Goal: Information Seeking & Learning: Learn about a topic

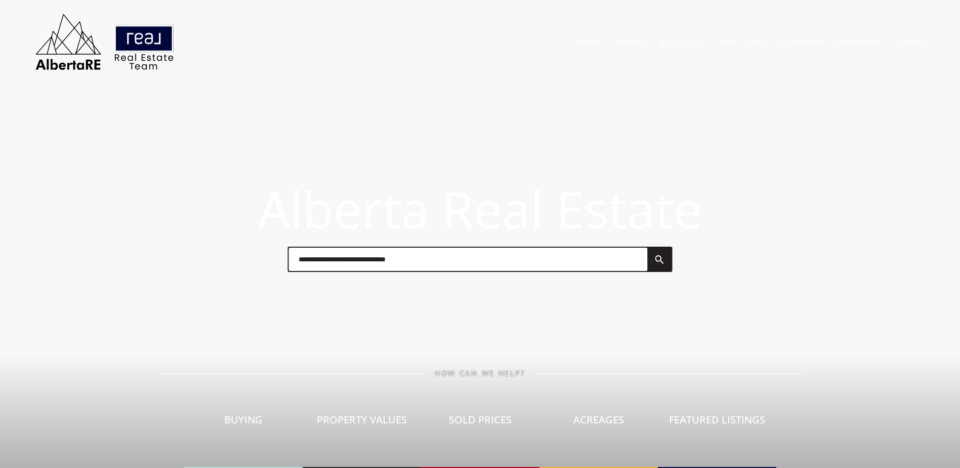
click at [675, 41] on link "Sold Data" at bounding box center [683, 42] width 43 height 10
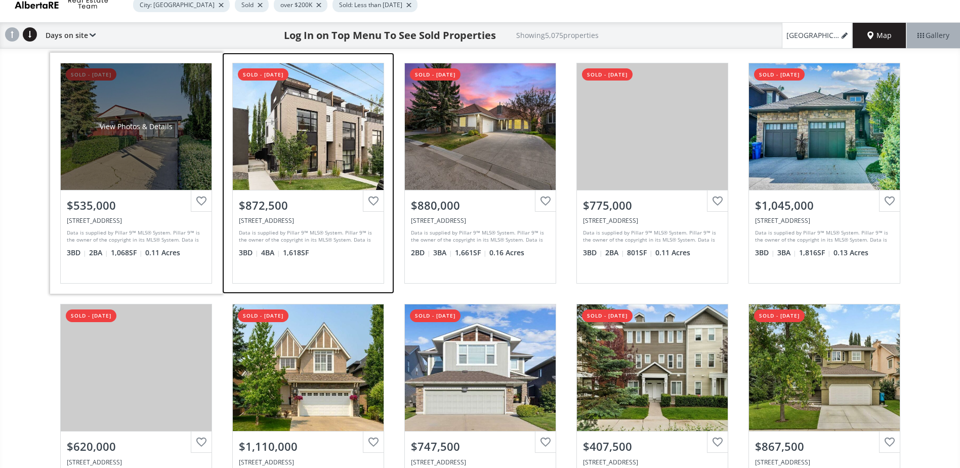
scroll to position [253, 0]
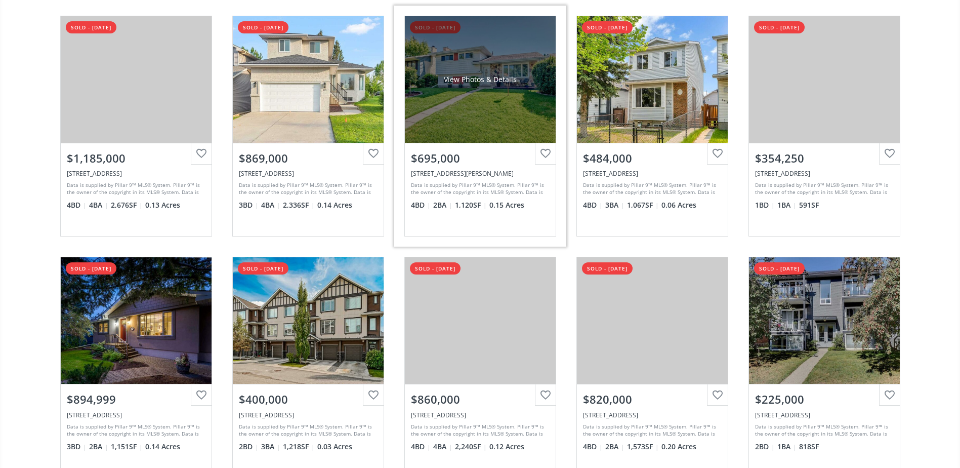
scroll to position [1468, 0]
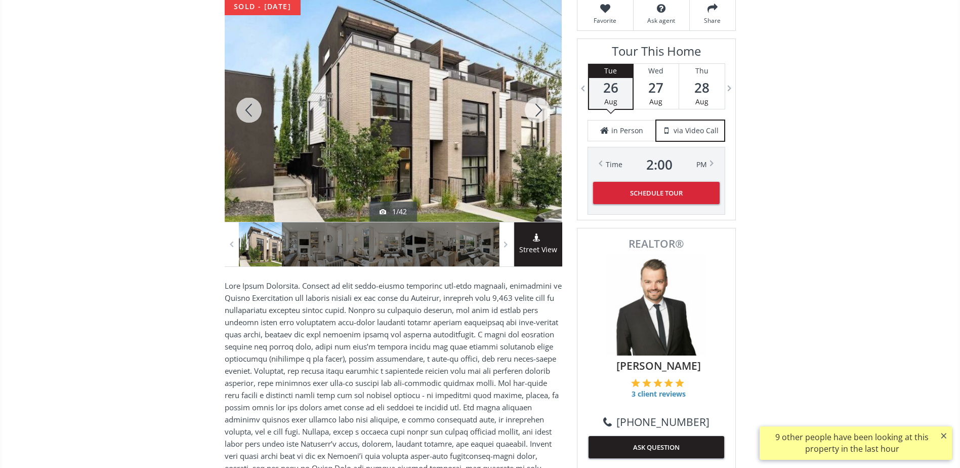
scroll to position [152, 0]
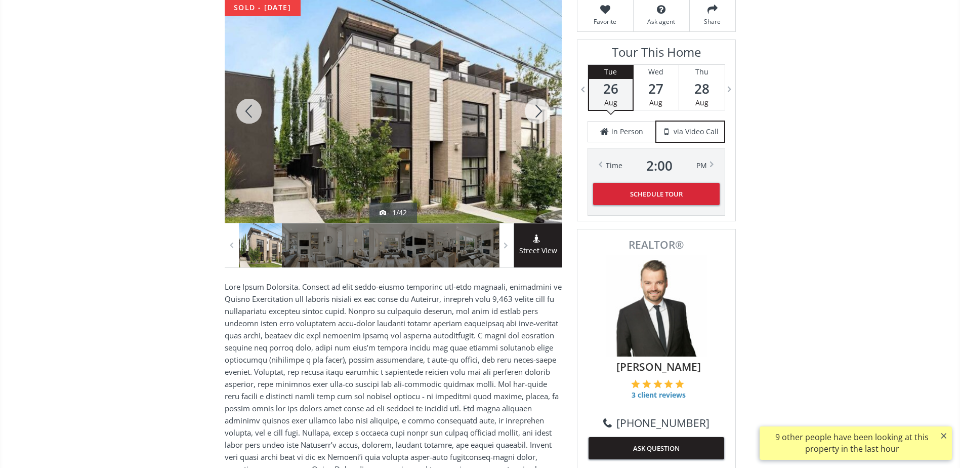
click at [539, 113] on div at bounding box center [537, 110] width 49 height 223
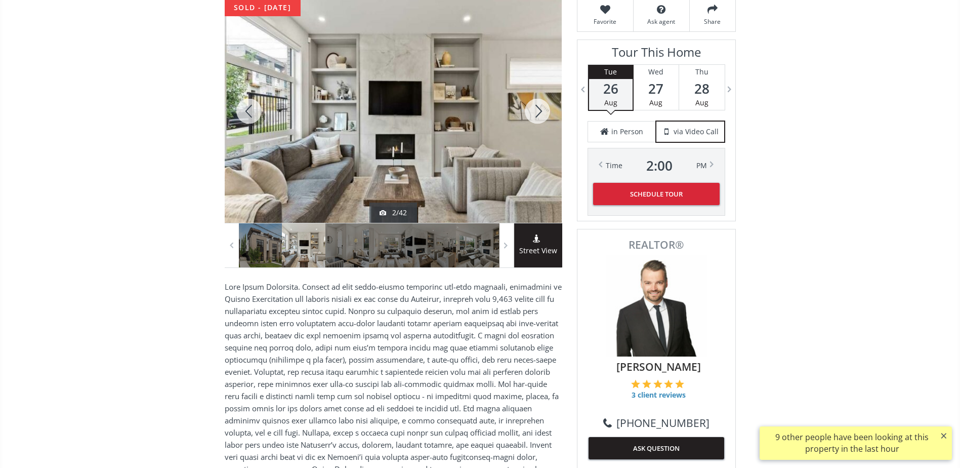
click at [539, 113] on div at bounding box center [537, 110] width 49 height 223
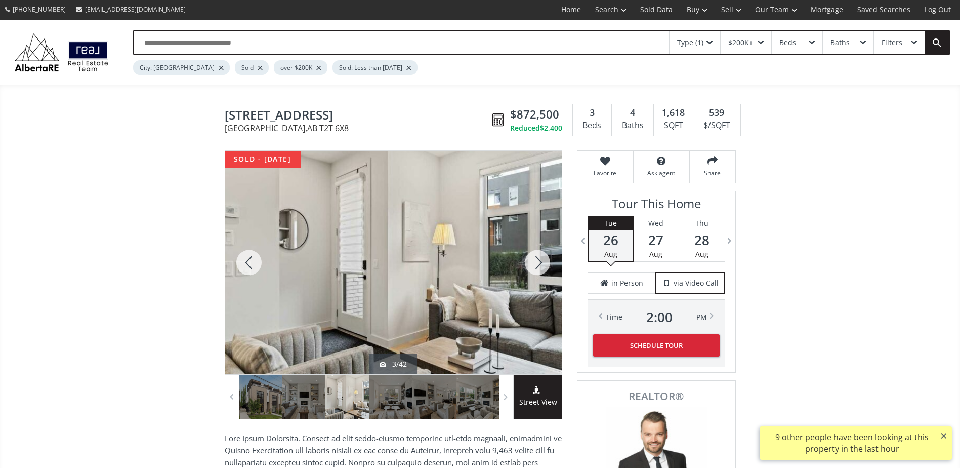
scroll to position [0, 0]
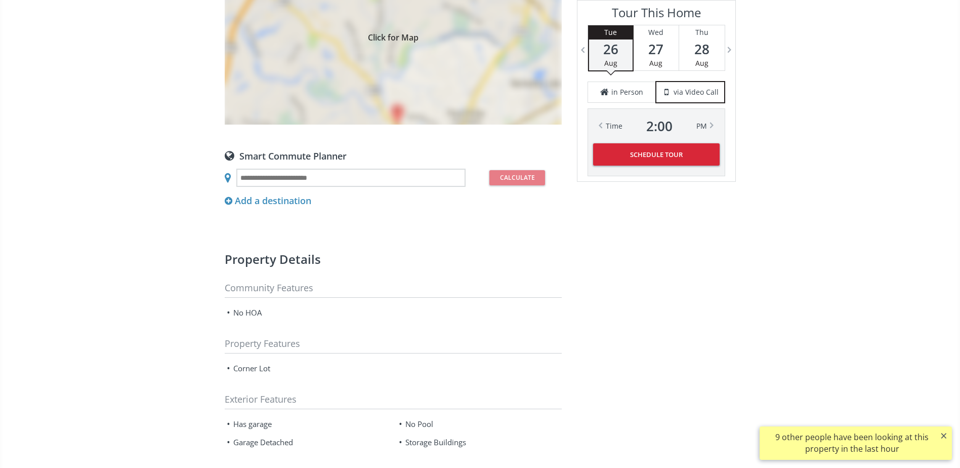
click at [480, 90] on div "Click for Map" at bounding box center [393, 35] width 337 height 177
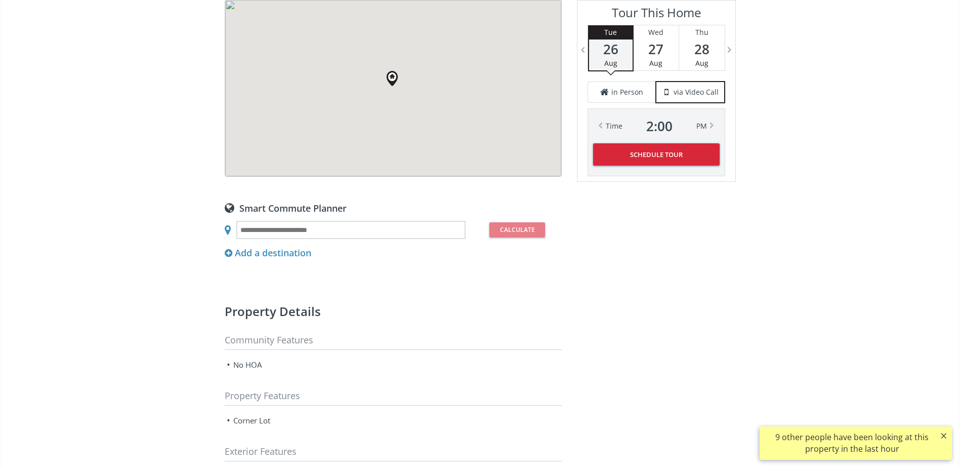
scroll to position [860, 0]
